Goal: Information Seeking & Learning: Learn about a topic

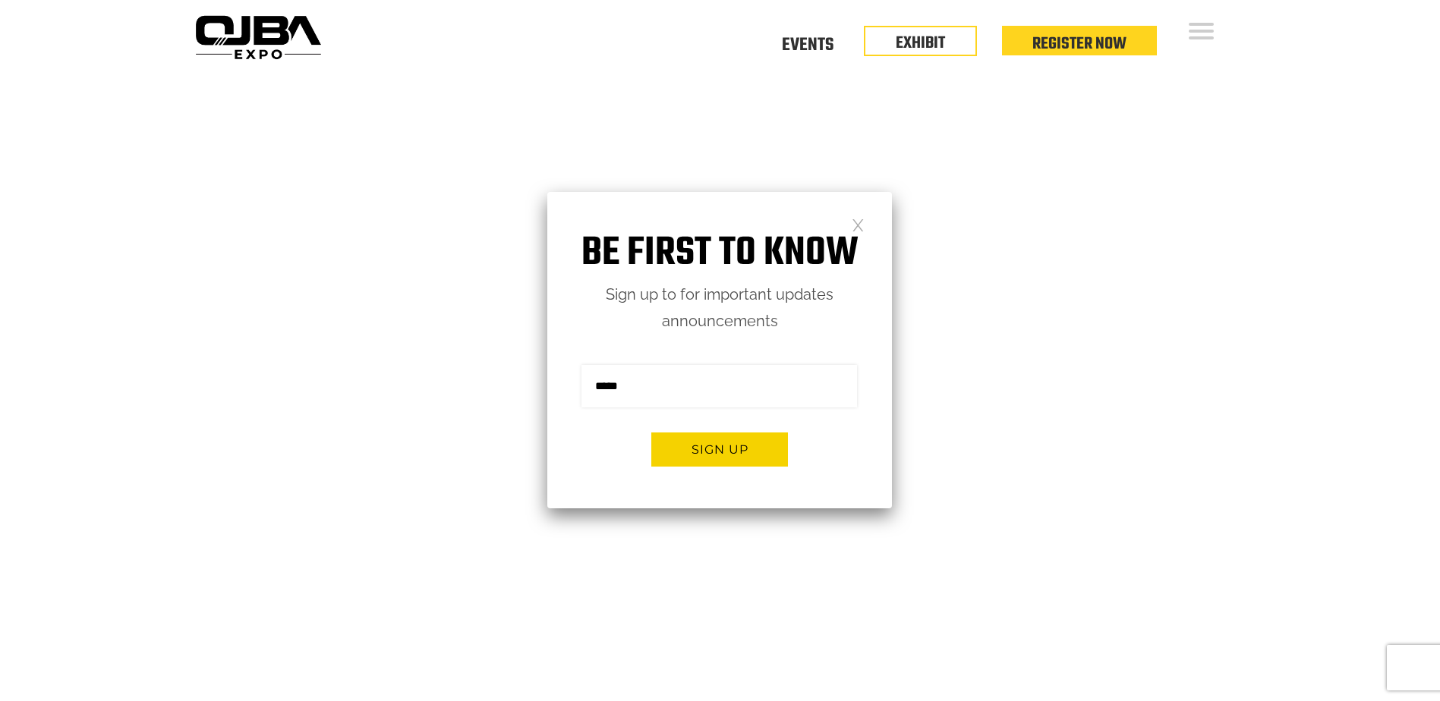
click at [860, 221] on link at bounding box center [858, 224] width 13 height 13
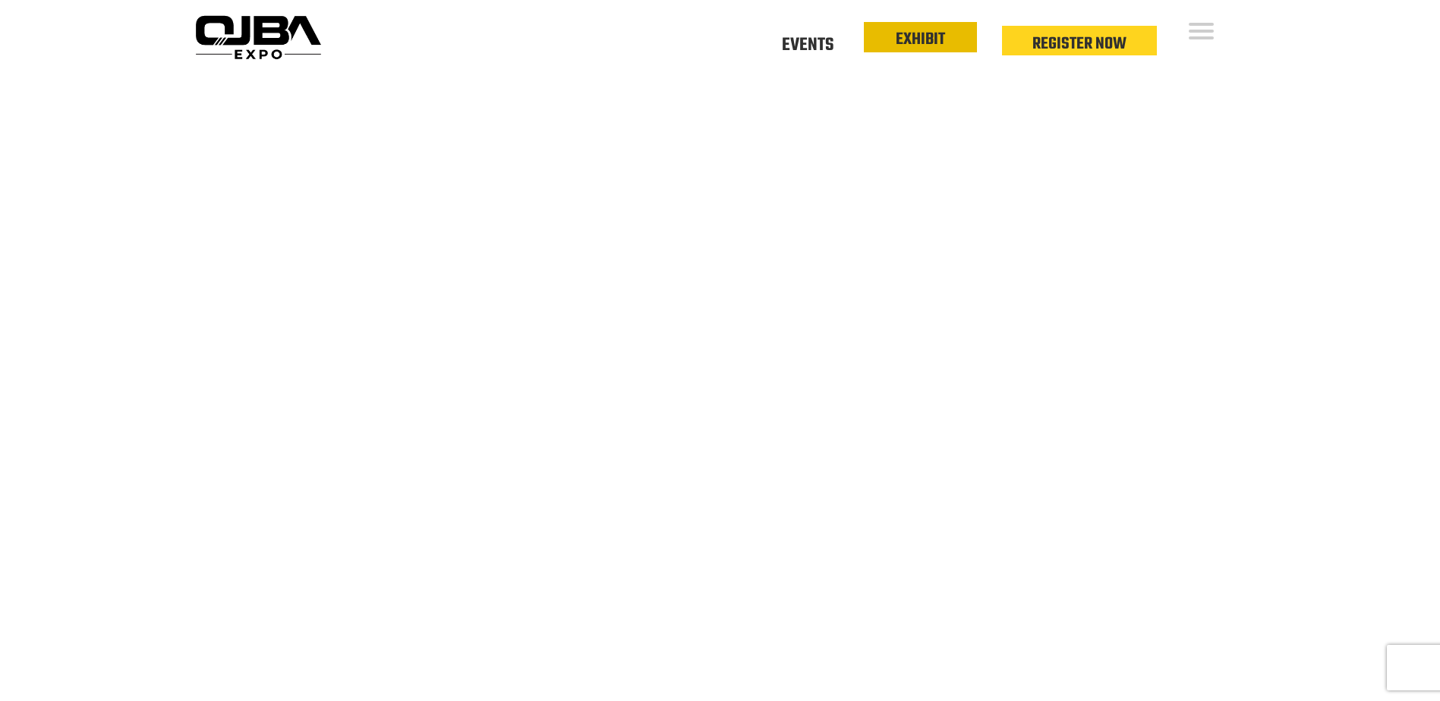
click at [931, 42] on link "EXHIBIT" at bounding box center [920, 40] width 49 height 26
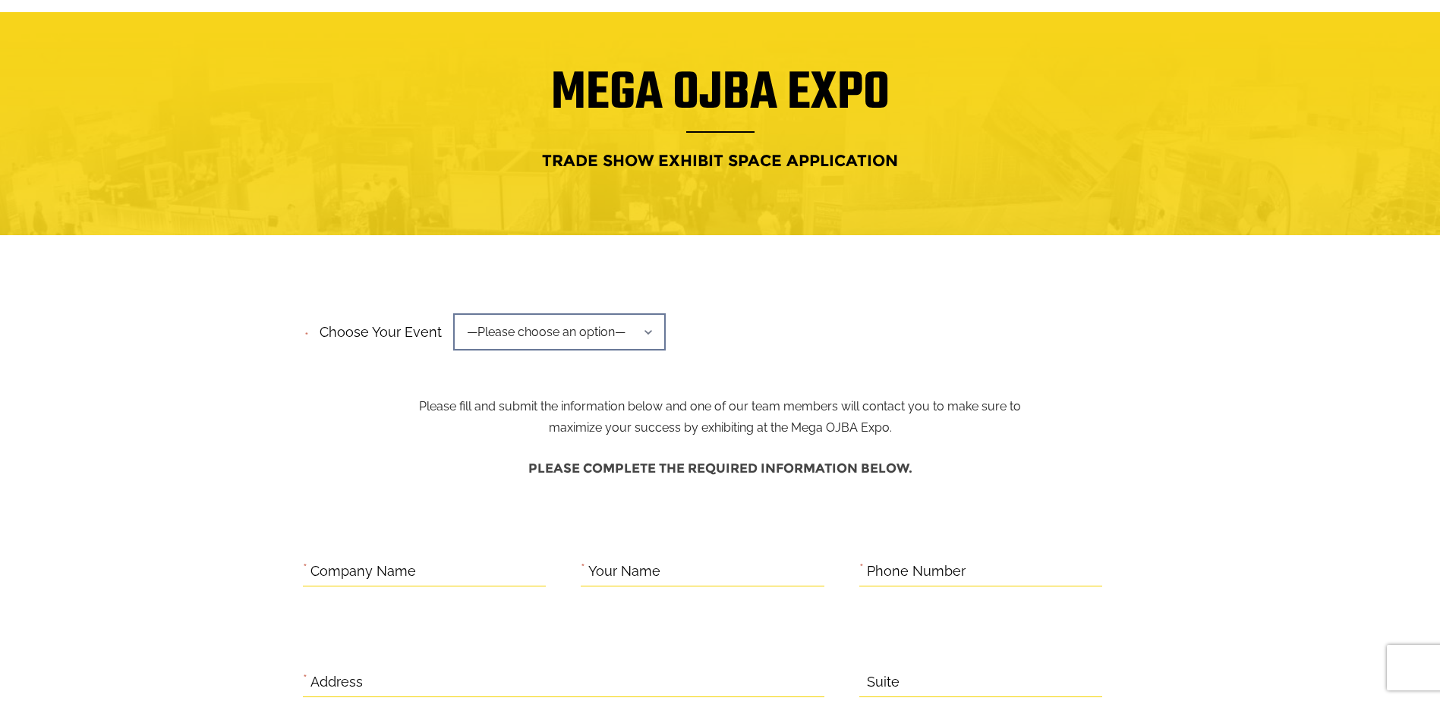
scroll to position [152, 0]
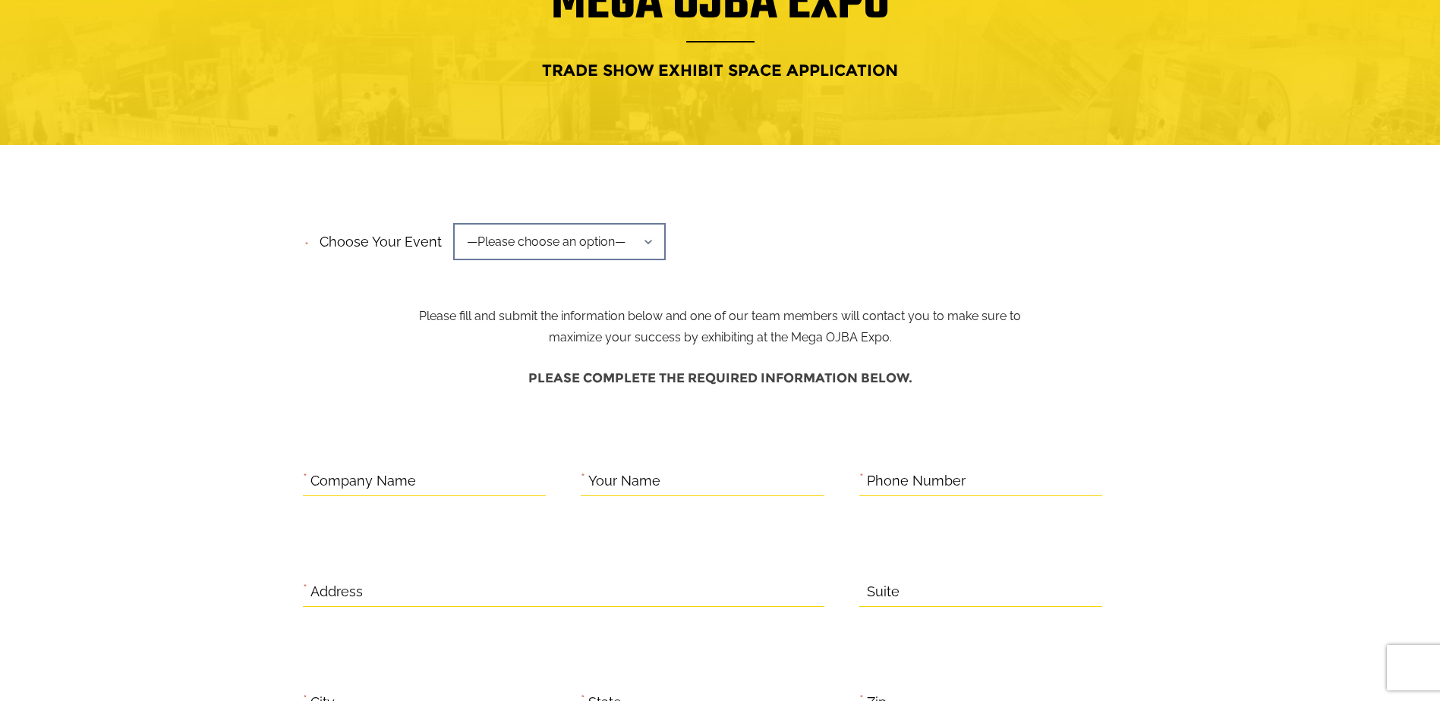
click at [636, 233] on span "—Please choose an option—" at bounding box center [559, 241] width 213 height 37
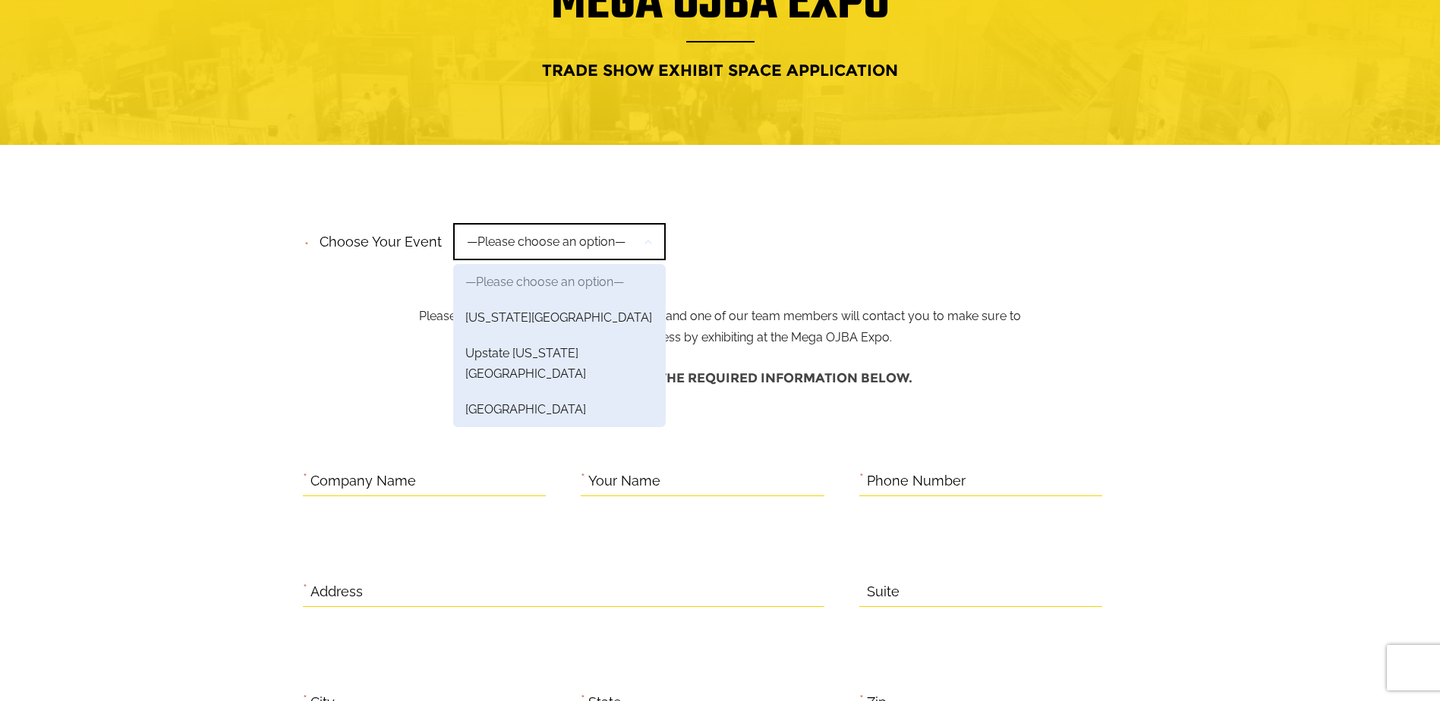
click at [808, 264] on div "**********" at bounding box center [720, 247] width 835 height 58
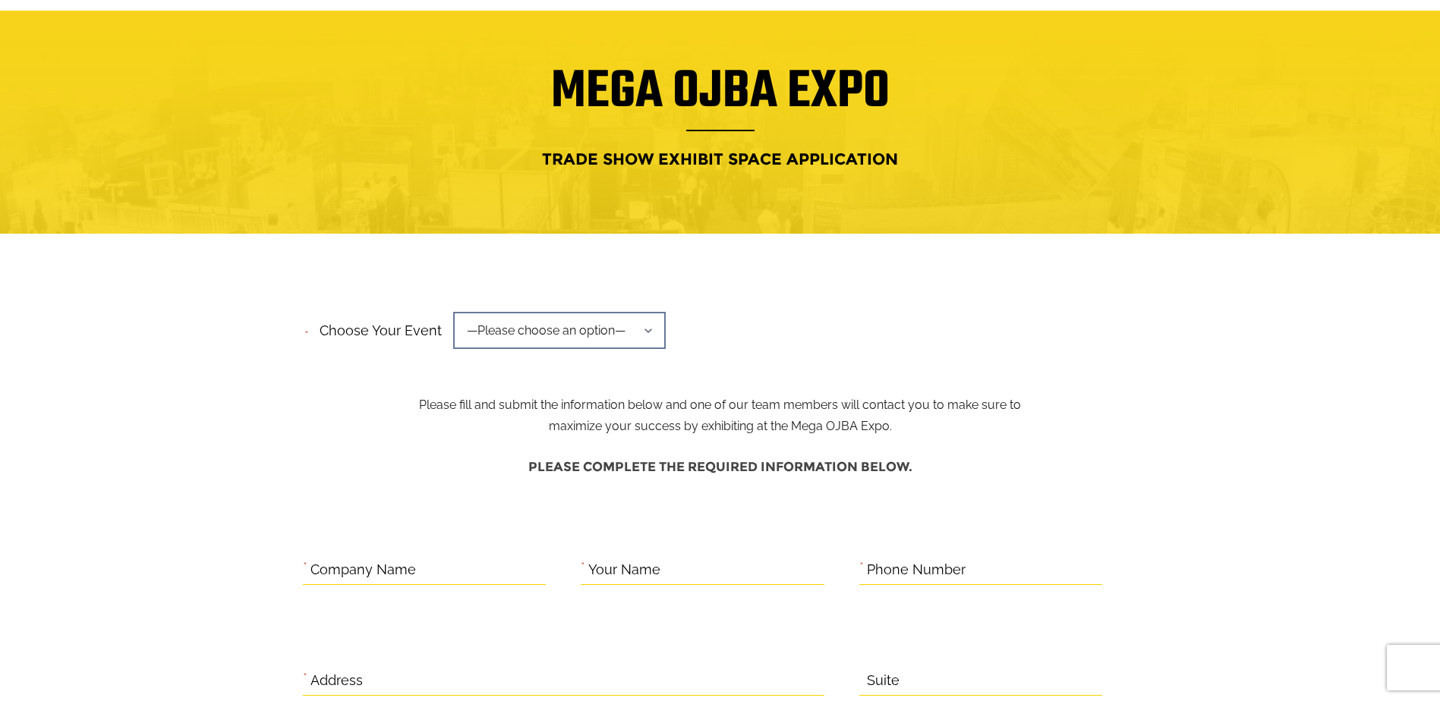
scroll to position [0, 0]
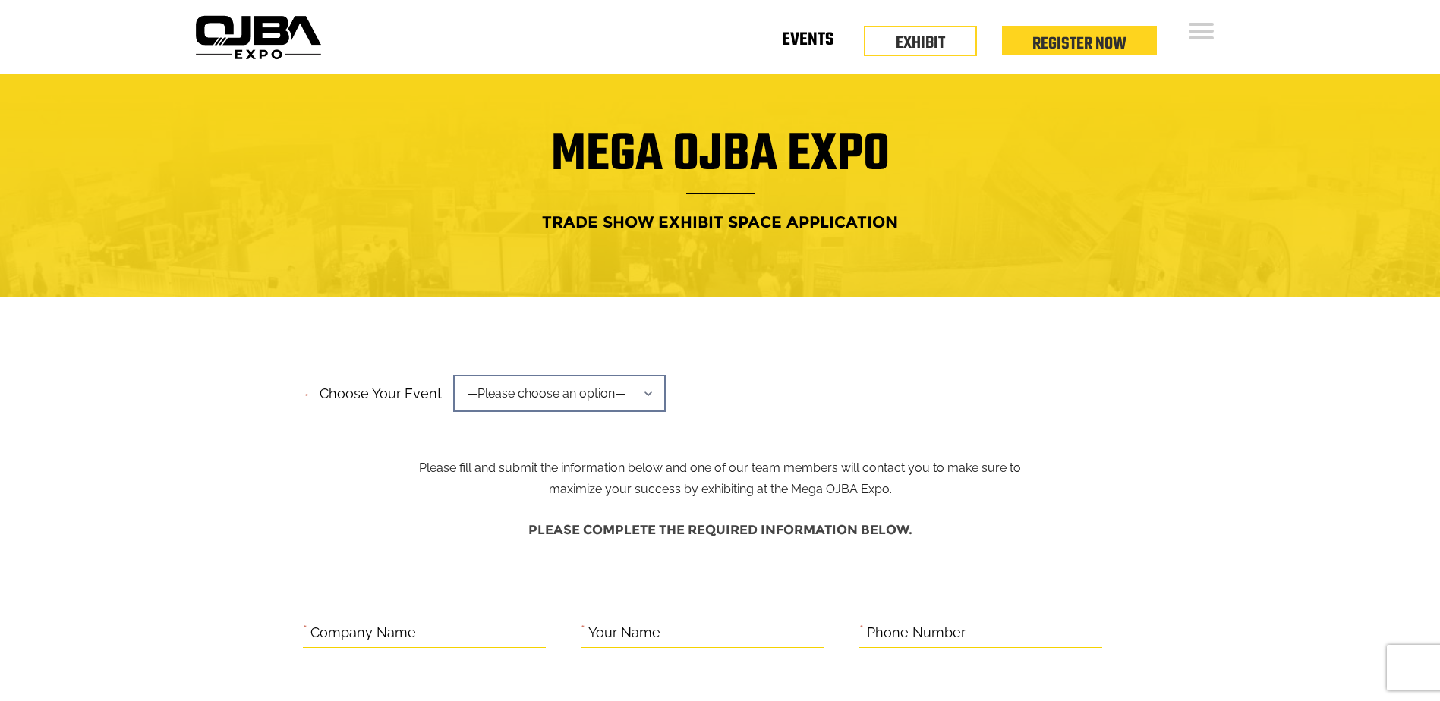
click at [798, 44] on link "Events" at bounding box center [808, 42] width 52 height 5
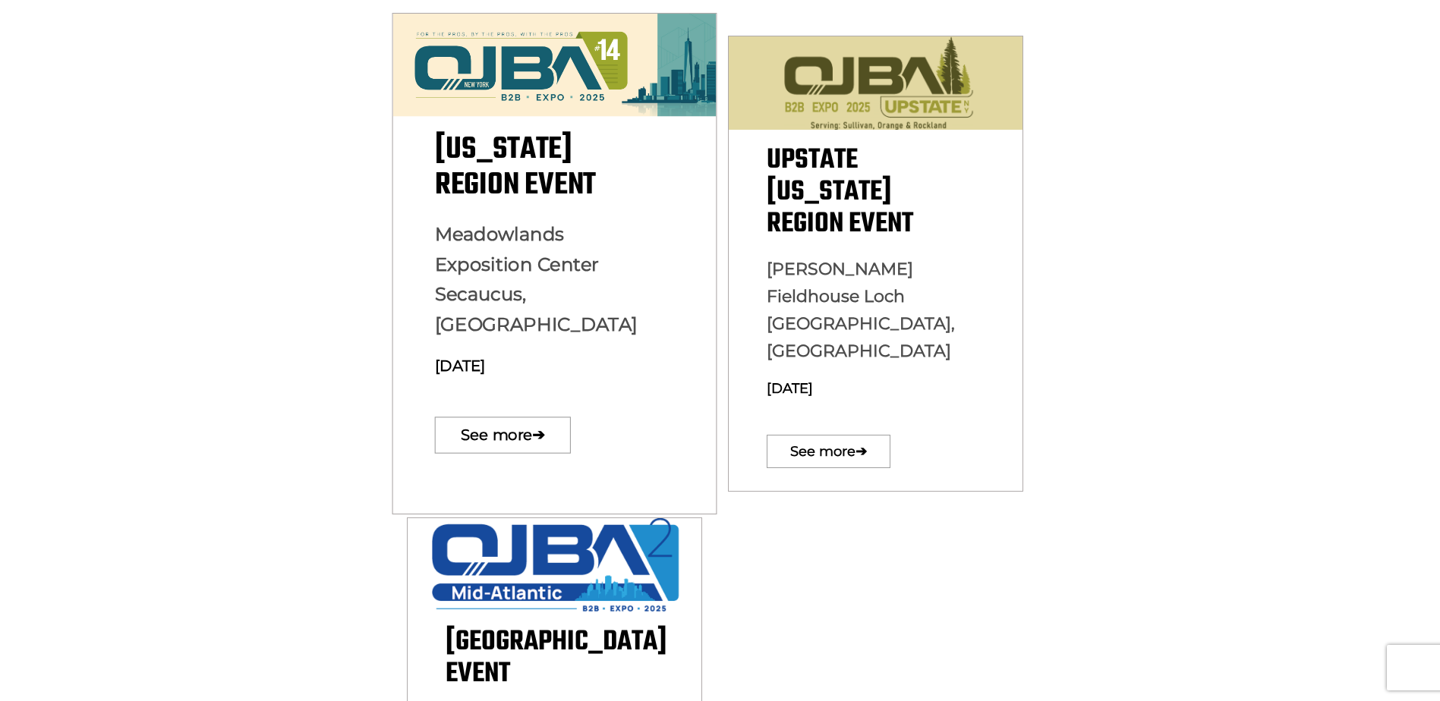
scroll to position [455, 0]
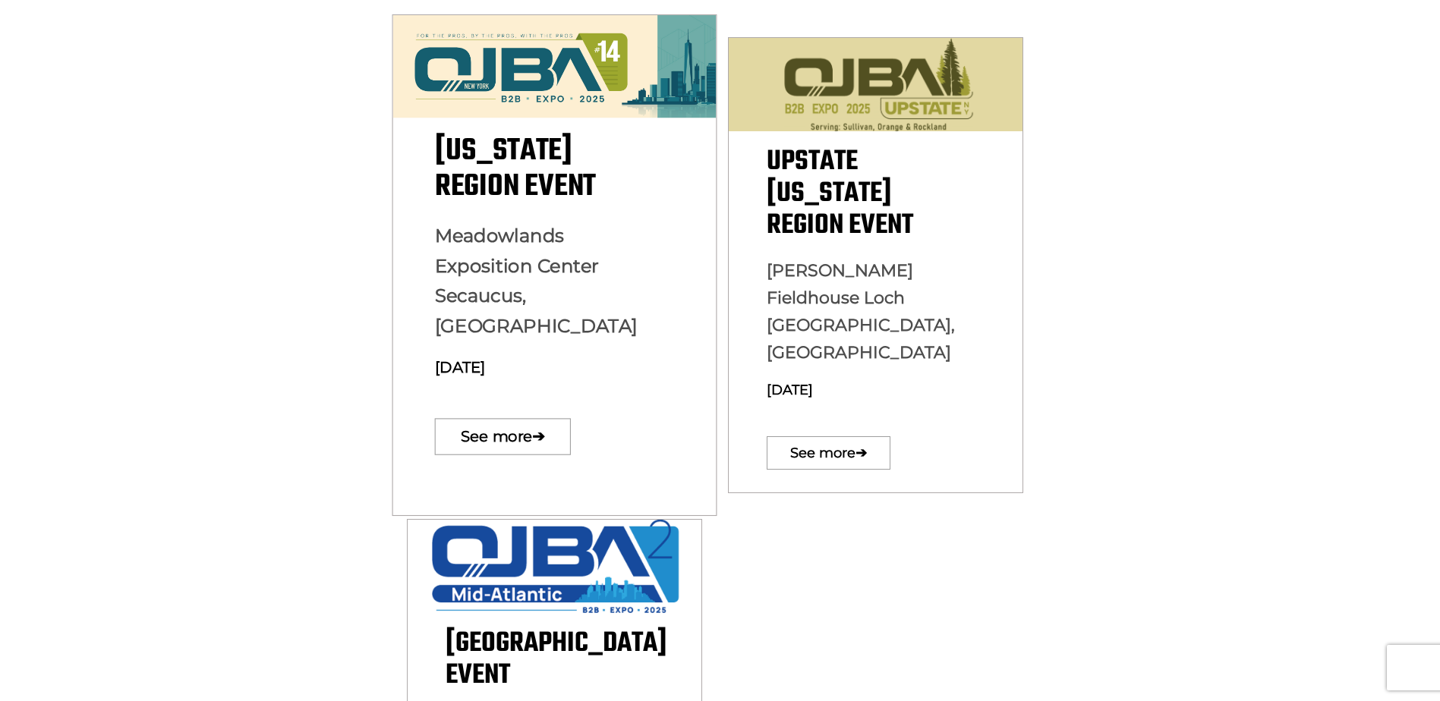
click at [543, 285] on p "Meadowlands Exposition Center Secaucus, NJ December 10, 2025" at bounding box center [554, 307] width 240 height 173
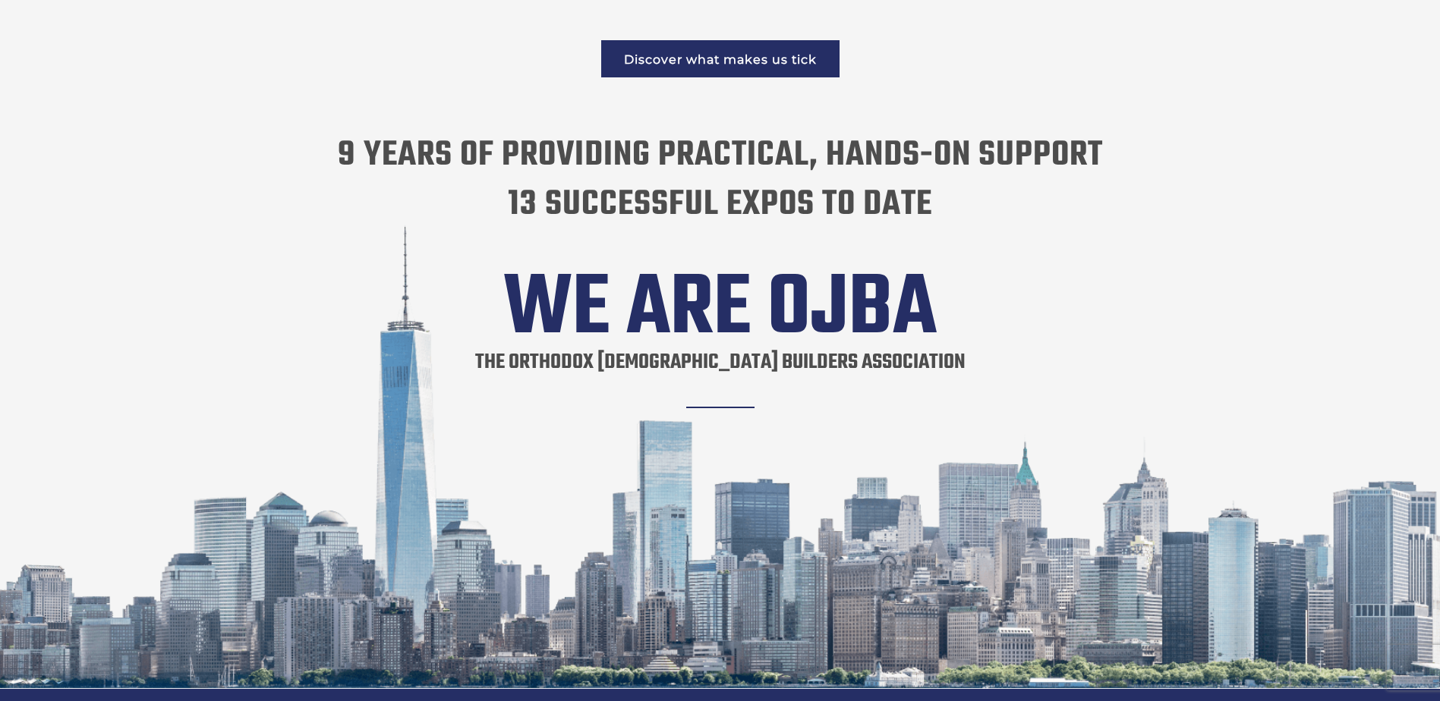
scroll to position [2732, 0]
